Goal: Transaction & Acquisition: Purchase product/service

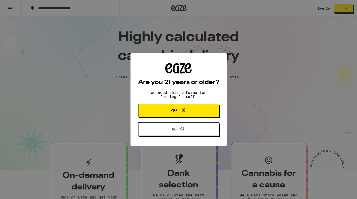
click at [198, 113] on button "Yes" at bounding box center [178, 110] width 81 height 13
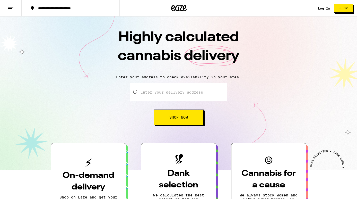
click at [319, 8] on link "Log In" at bounding box center [324, 8] width 12 height 3
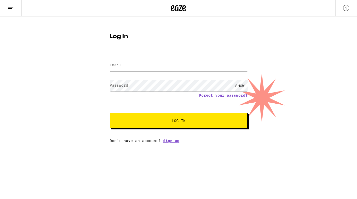
type input "[PERSON_NAME][EMAIL_ADDRESS][DOMAIN_NAME]"
click at [178, 121] on button "Log In" at bounding box center [179, 120] width 138 height 15
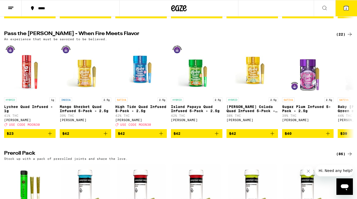
scroll to position [1283, 0]
click at [349, 94] on icon at bounding box center [350, 91] width 6 height 6
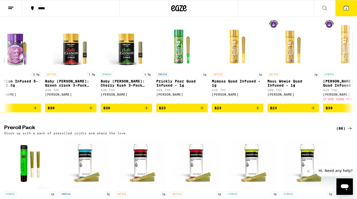
scroll to position [1308, 0]
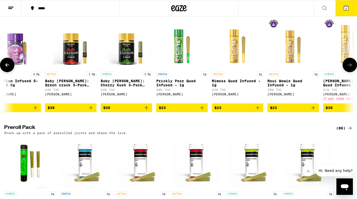
click at [351, 68] on icon at bounding box center [350, 65] width 6 height 6
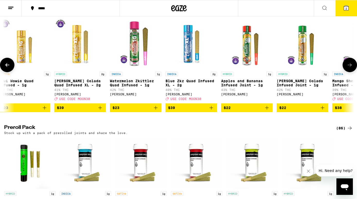
scroll to position [0, 585]
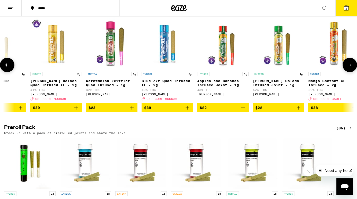
click at [348, 68] on icon at bounding box center [350, 65] width 6 height 6
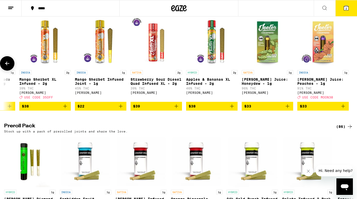
scroll to position [1310, 0]
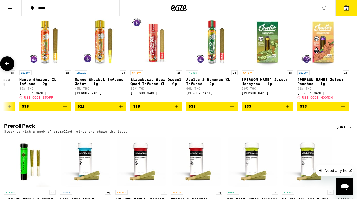
click at [122, 109] on icon "Add to bag" at bounding box center [121, 106] width 6 height 6
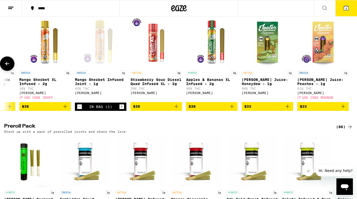
click at [80, 110] on icon "Decrement" at bounding box center [79, 106] width 5 height 6
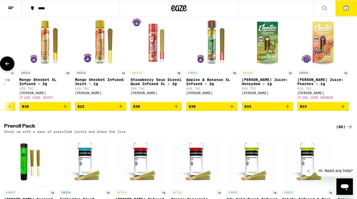
click at [10, 67] on icon at bounding box center [7, 63] width 6 height 6
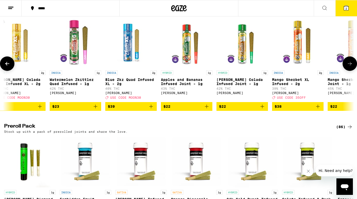
scroll to position [0, 582]
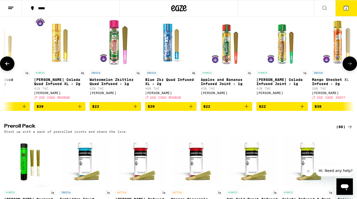
click at [247, 109] on icon "Add to bag" at bounding box center [246, 106] width 6 height 6
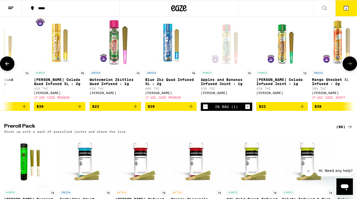
click at [301, 109] on icon "Add to bag" at bounding box center [302, 106] width 6 height 6
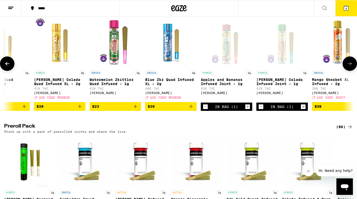
click at [136, 109] on icon "Add to bag" at bounding box center [135, 106] width 6 height 6
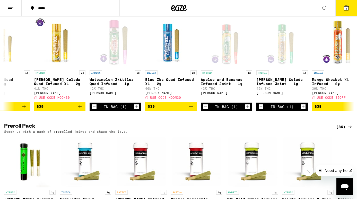
click at [348, 5] on icon at bounding box center [346, 8] width 6 height 6
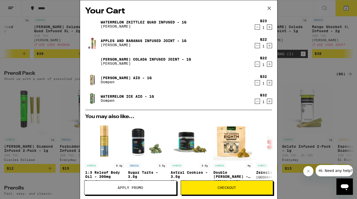
click at [259, 81] on icon "Decrement" at bounding box center [257, 83] width 5 height 6
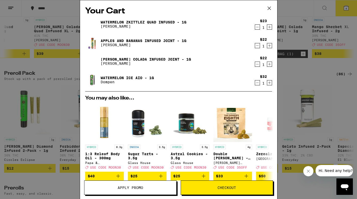
click at [259, 82] on icon "Decrement" at bounding box center [257, 83] width 5 height 6
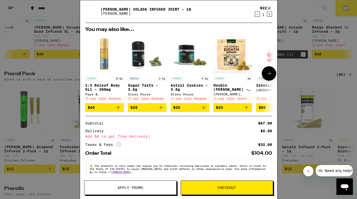
scroll to position [50, 0]
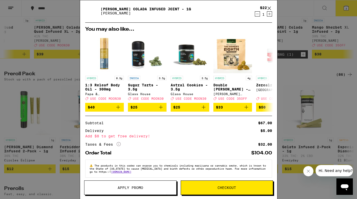
click at [224, 191] on button "Checkout" at bounding box center [227, 187] width 92 height 14
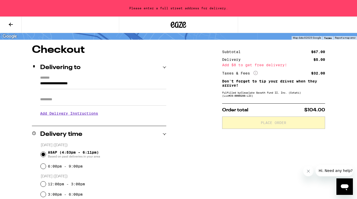
scroll to position [32, 0]
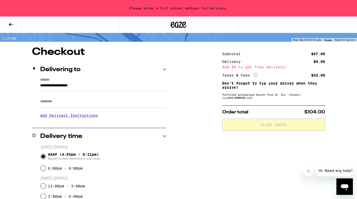
click at [65, 99] on input "Apt/Suite" at bounding box center [103, 101] width 126 height 12
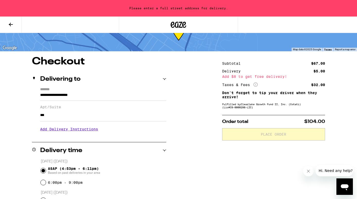
scroll to position [24, 0]
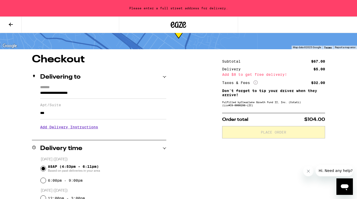
type input "***"
click at [90, 94] on input "**********" at bounding box center [103, 94] width 126 height 9
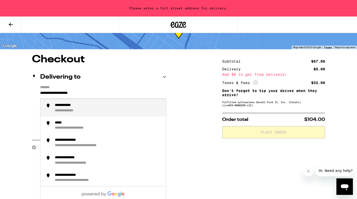
click at [90, 94] on input "**********" at bounding box center [103, 94] width 126 height 9
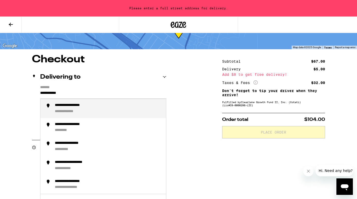
click at [78, 108] on div "**********" at bounding box center [108, 108] width 107 height 11
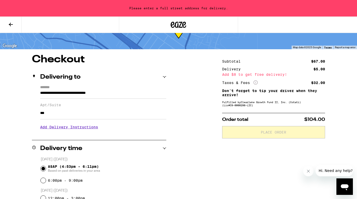
type input "**********"
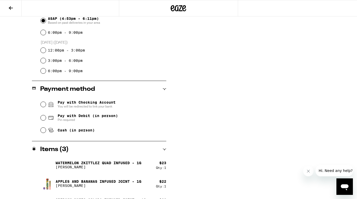
scroll to position [159, 0]
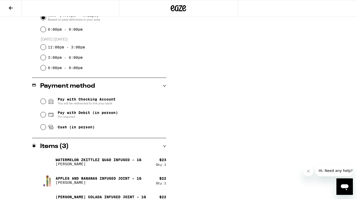
click at [43, 127] on input "Cash (in person)" at bounding box center [43, 126] width 5 height 5
radio input "true"
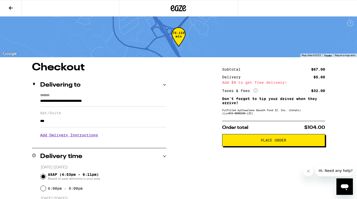
scroll to position [0, 0]
click at [269, 142] on span "Place Order" at bounding box center [273, 140] width 25 height 4
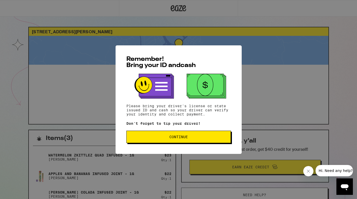
click at [184, 138] on span "Continue" at bounding box center [178, 137] width 19 height 4
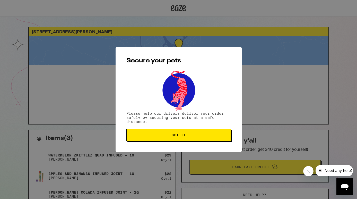
click at [184, 138] on button "Got it" at bounding box center [178, 135] width 105 height 12
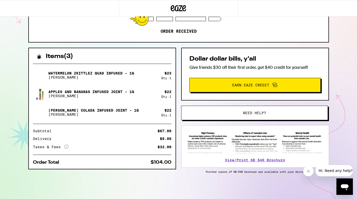
scroll to position [83, 0]
